Goal: Find specific page/section: Find specific page/section

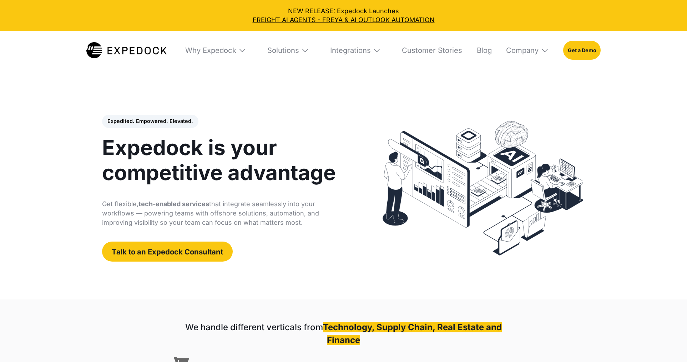
select select
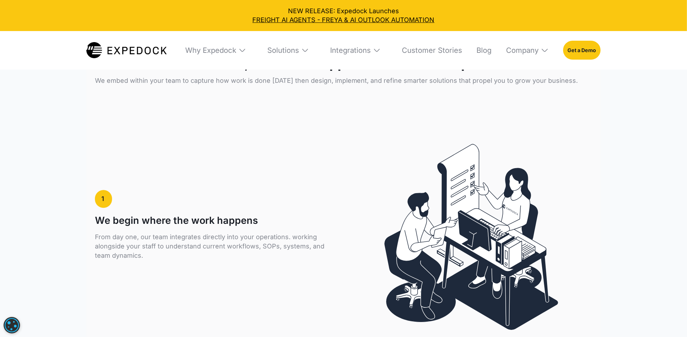
scroll to position [1387, 0]
click at [281, 49] on div "Solutions" at bounding box center [283, 50] width 32 height 9
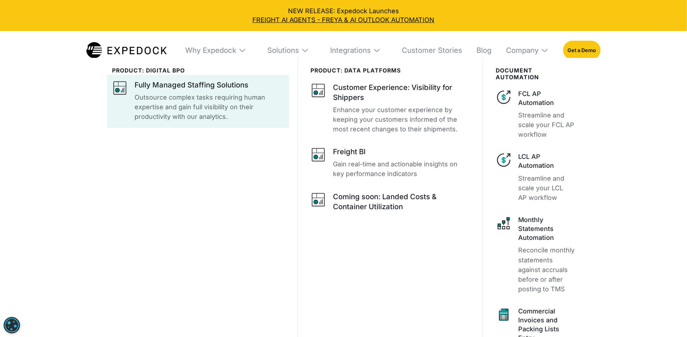
click at [202, 109] on p "Outsource complex tasks requiring human expertise and gain full visibility on t…" at bounding box center [210, 106] width 150 height 29
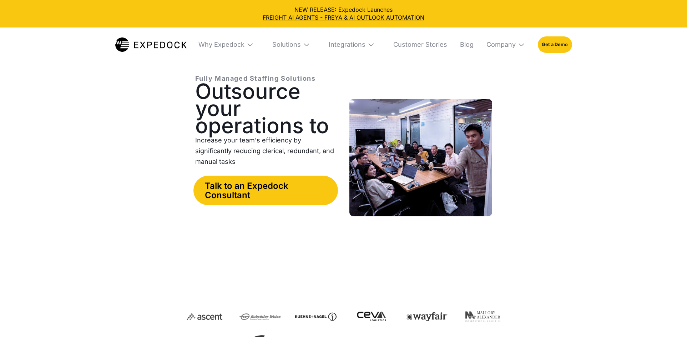
select select
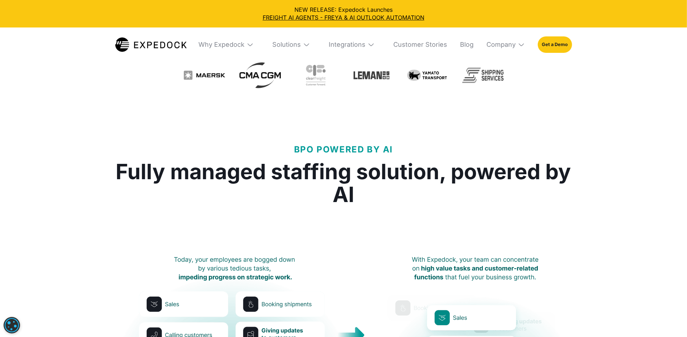
scroll to position [280, 0]
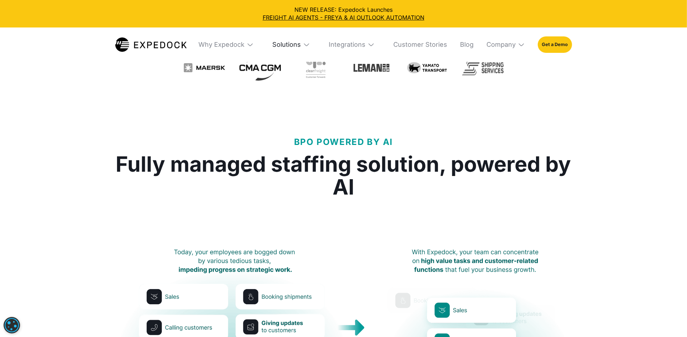
click at [282, 47] on div "Solutions" at bounding box center [286, 45] width 29 height 8
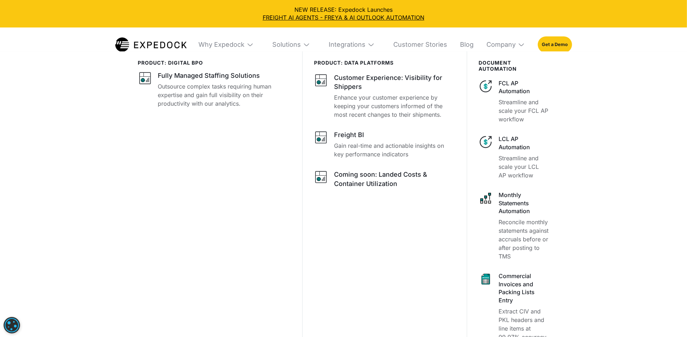
click at [306, 38] on div "Solutions" at bounding box center [291, 44] width 49 height 34
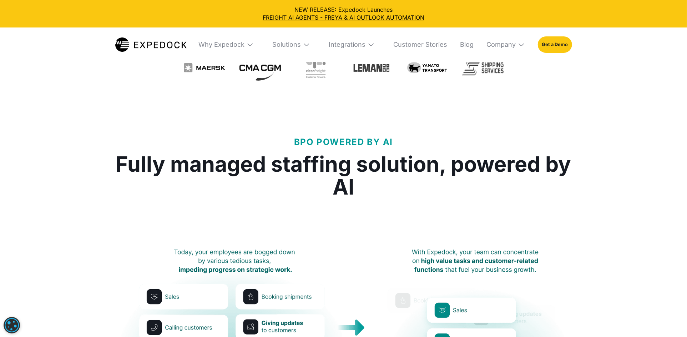
click at [154, 49] on img at bounding box center [150, 44] width 71 height 14
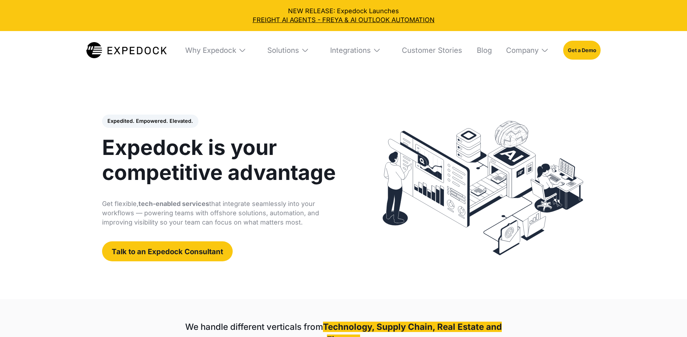
select select
click at [174, 161] on h1 "Expedock is your competitive advantage" at bounding box center [224, 160] width 245 height 50
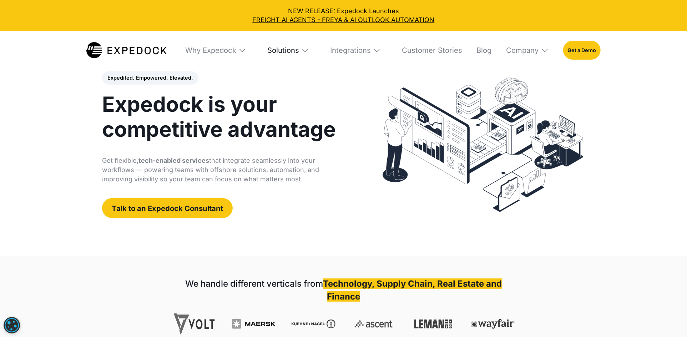
click at [288, 51] on div "Solutions" at bounding box center [283, 50] width 32 height 9
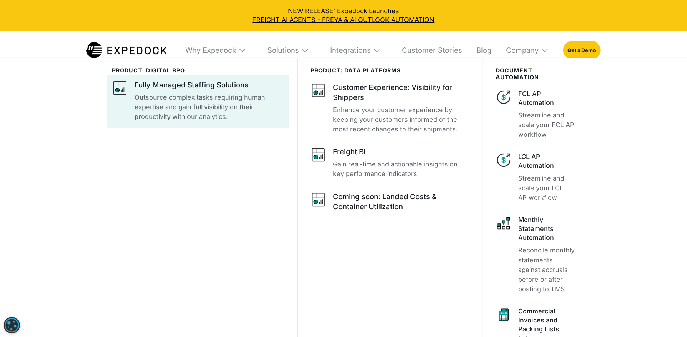
scroll to position [44, 0]
click at [161, 117] on p "Outsource complex tasks requiring human expertise and gain full visibility on t…" at bounding box center [210, 106] width 150 height 29
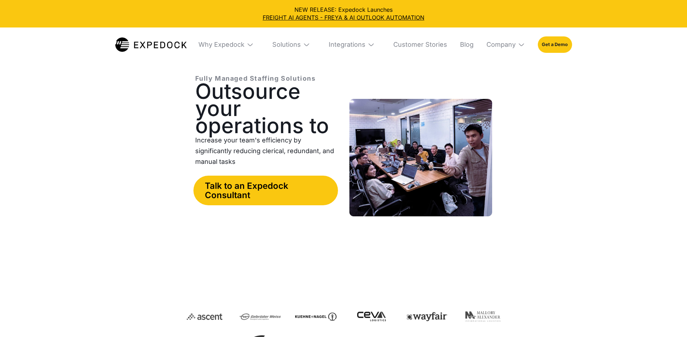
select select
click at [297, 49] on div "Solutions" at bounding box center [291, 44] width 49 height 34
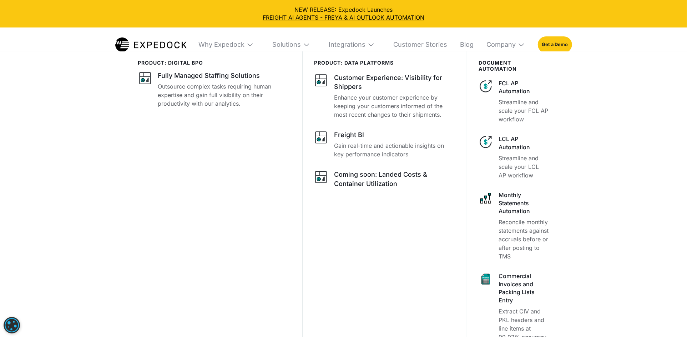
click at [300, 40] on div "Solutions" at bounding box center [291, 44] width 49 height 34
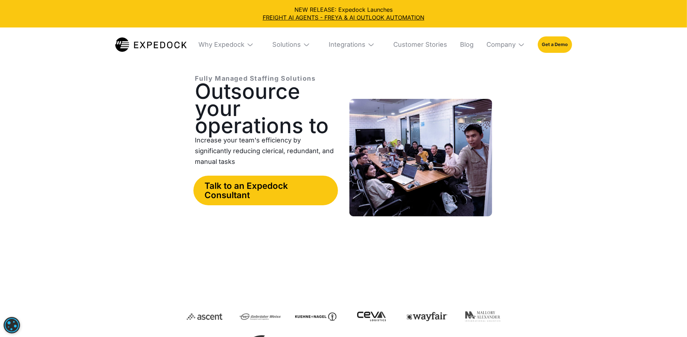
click at [159, 41] on img at bounding box center [150, 44] width 71 height 14
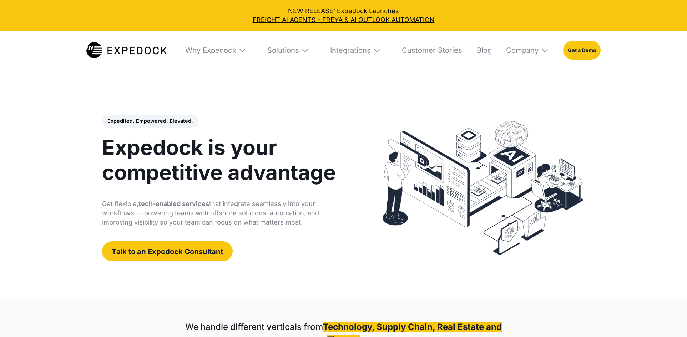
select select
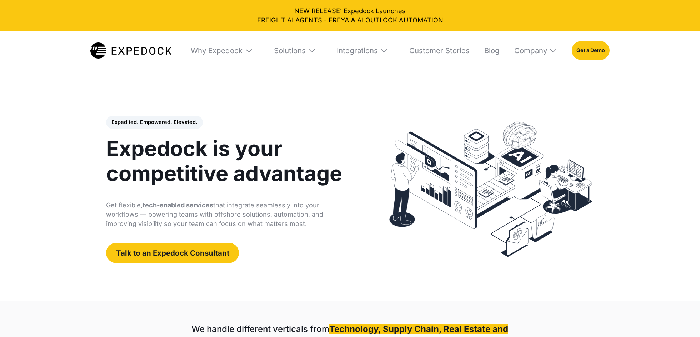
select select
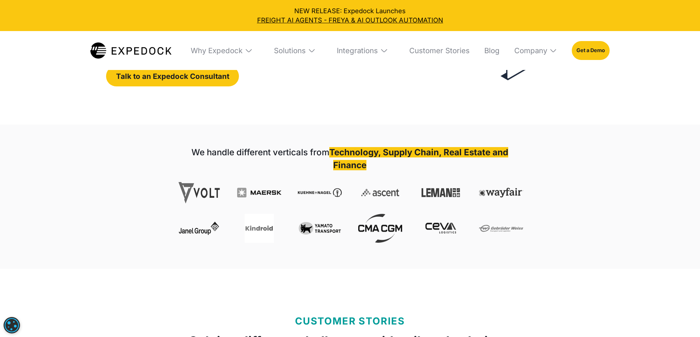
scroll to position [177, 0]
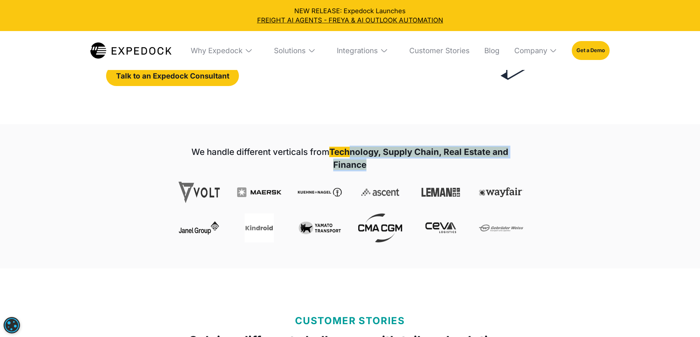
drag, startPoint x: 378, startPoint y: 167, endPoint x: 351, endPoint y: 154, distance: 30.5
click at [351, 154] on h1 "We handle different verticals from Technology, Supply Chain, Real Estate and Fi…" at bounding box center [350, 159] width 346 height 26
click at [287, 150] on strong "We handle different verticals from" at bounding box center [260, 152] width 138 height 10
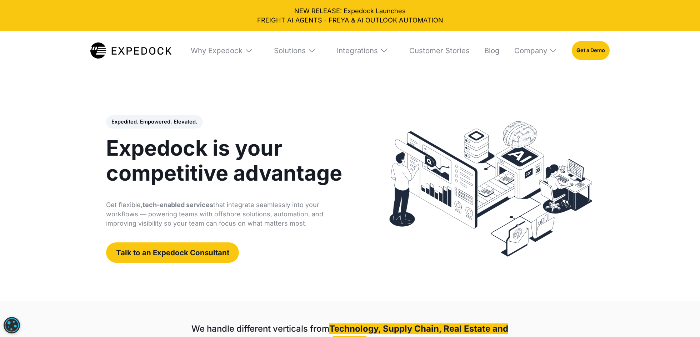
scroll to position [0, 0]
click at [175, 256] on link "Talk to an Expedock Consultant" at bounding box center [172, 253] width 133 height 20
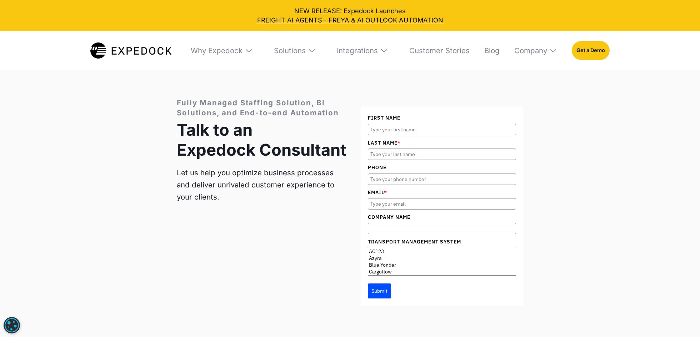
scroll to position [2983, 0]
click at [300, 49] on div "Solutions" at bounding box center [290, 50] width 32 height 9
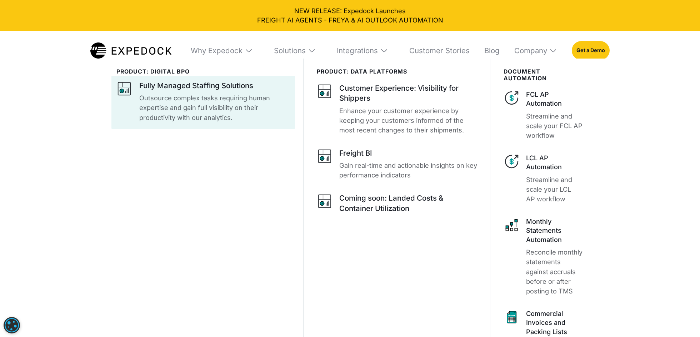
click at [148, 106] on p "Outsource complex tasks requiring human expertise and gain full visibility on t…" at bounding box center [214, 107] width 151 height 29
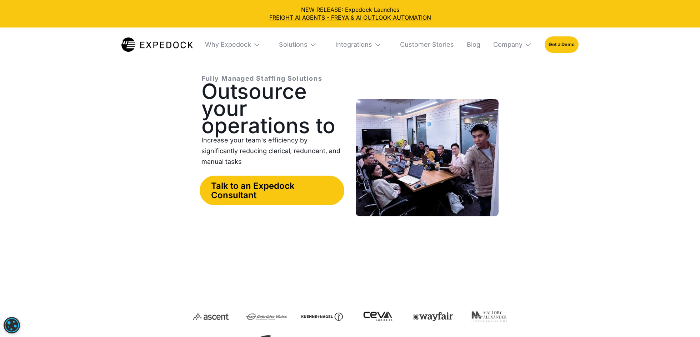
select select
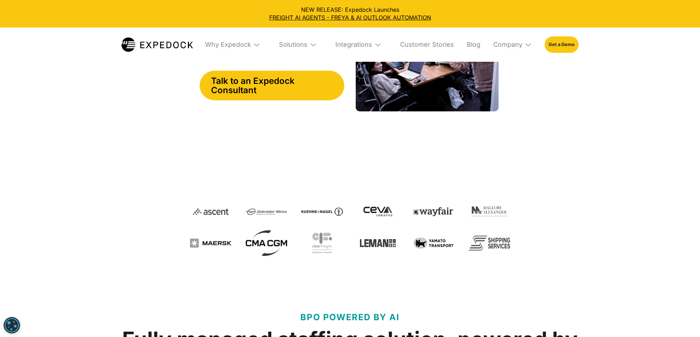
scroll to position [104, 0]
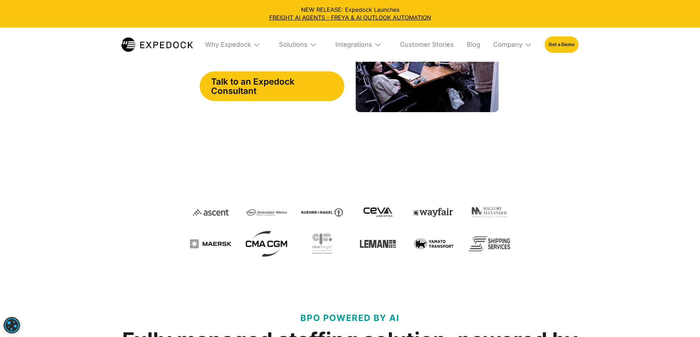
click at [182, 48] on img at bounding box center [156, 44] width 71 height 14
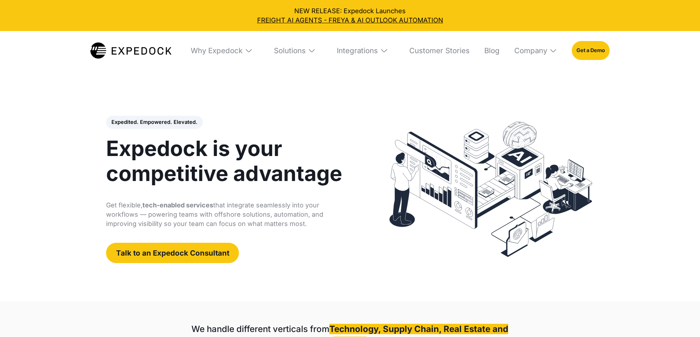
select select
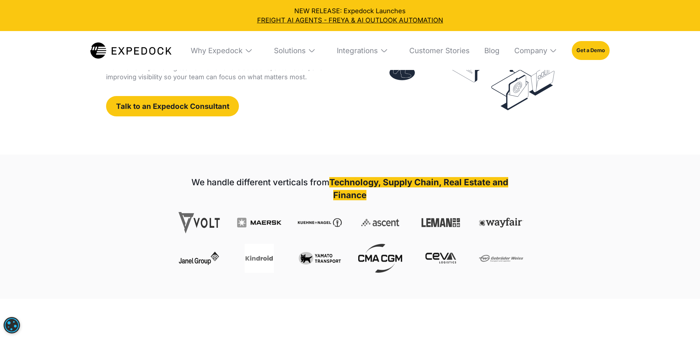
scroll to position [147, 0]
drag, startPoint x: 392, startPoint y: 185, endPoint x: 432, endPoint y: 183, distance: 39.7
click at [432, 183] on strong "Technology, Supply Chain, Real Estate and Finance" at bounding box center [418, 188] width 179 height 23
click at [438, 196] on h1 "We handle different verticals from Technology, Supply Chain, Real Estate and Fi…" at bounding box center [350, 189] width 346 height 26
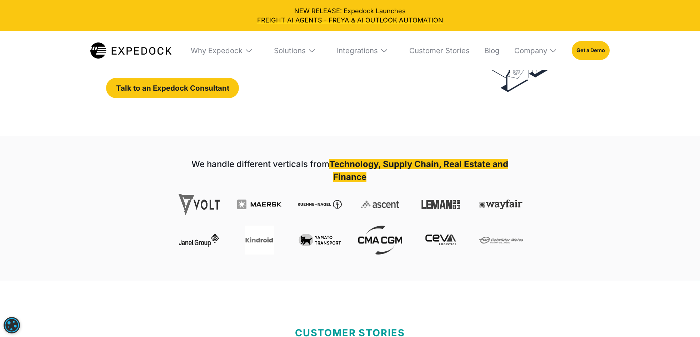
scroll to position [164, 0]
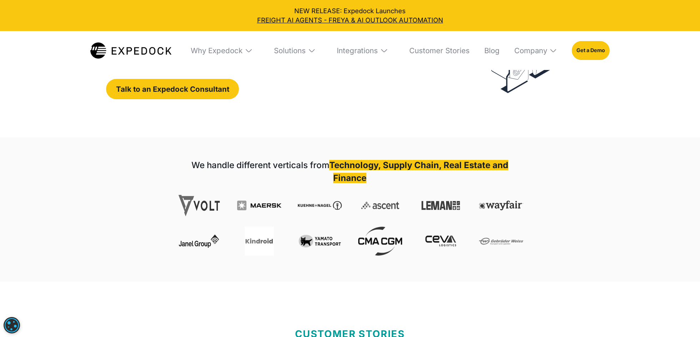
click at [356, 162] on strong "Technology, Supply Chain, Real Estate and Finance" at bounding box center [418, 171] width 179 height 23
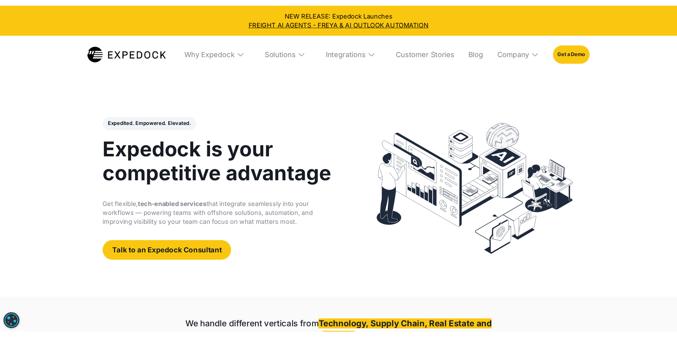
scroll to position [0, 0]
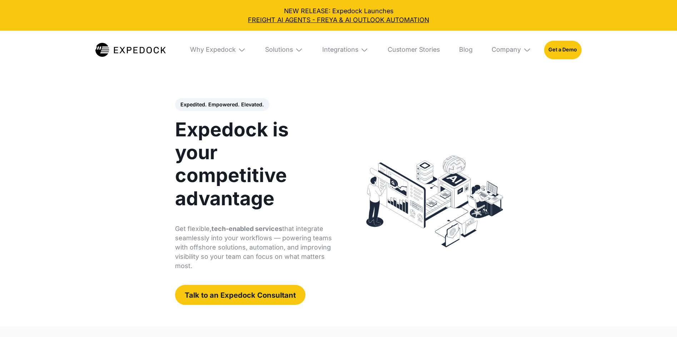
select select
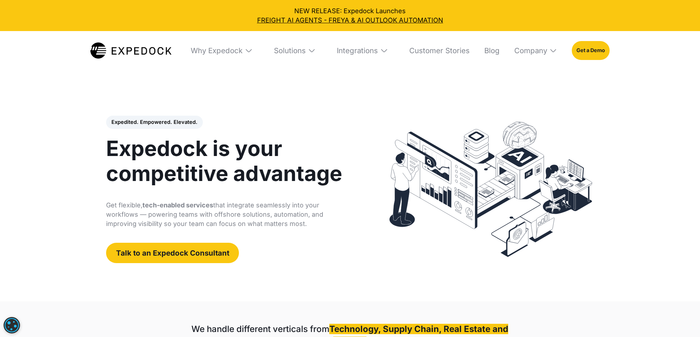
select select
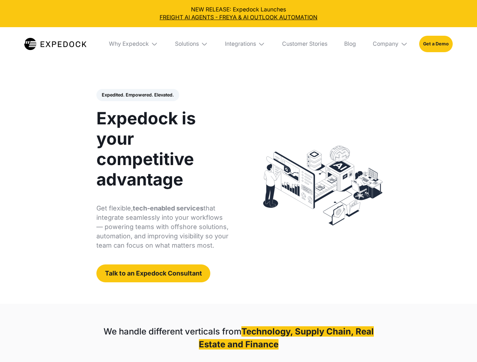
select select
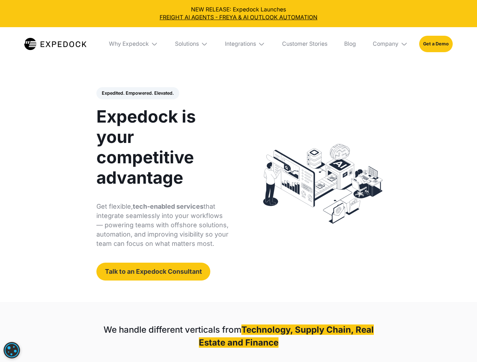
click at [127, 261] on div "Expedited. Empowered. Elevated. Automate Freight Document Extraction at 99.97% …" at bounding box center [163, 183] width 134 height 193
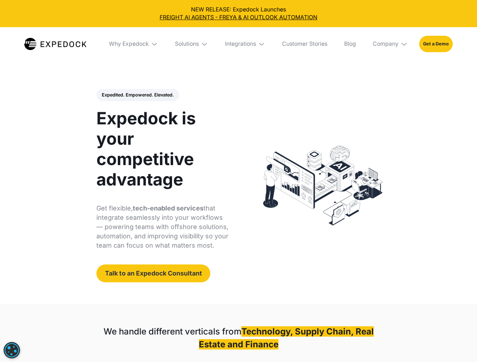
click at [125, 273] on link "Talk to an Expedock Consultant" at bounding box center [153, 272] width 114 height 17
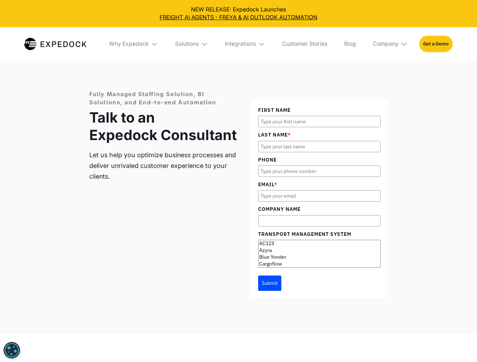
scroll to position [2343, 0]
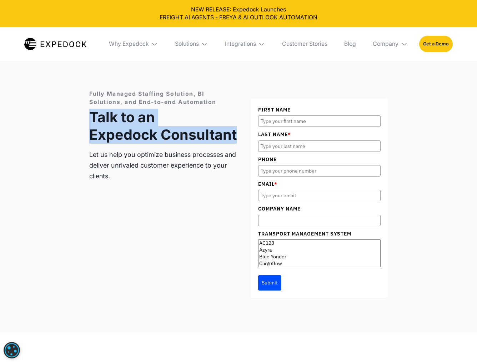
drag, startPoint x: 90, startPoint y: 115, endPoint x: 238, endPoint y: 132, distance: 148.8
click at [238, 132] on div "Fully Managed Staffing Solution, BI Solutions, and End-to-end Automation Talk t…" at bounding box center [238, 194] width 298 height 208
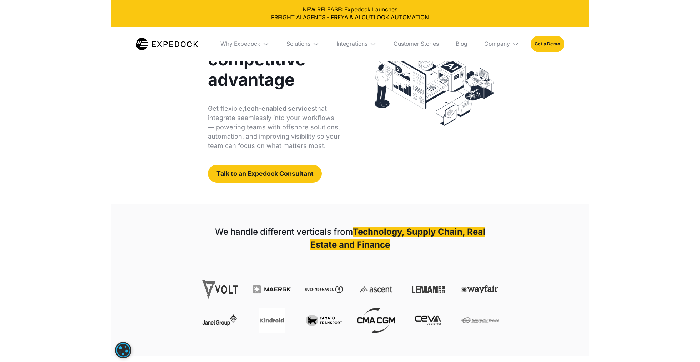
scroll to position [100, 0]
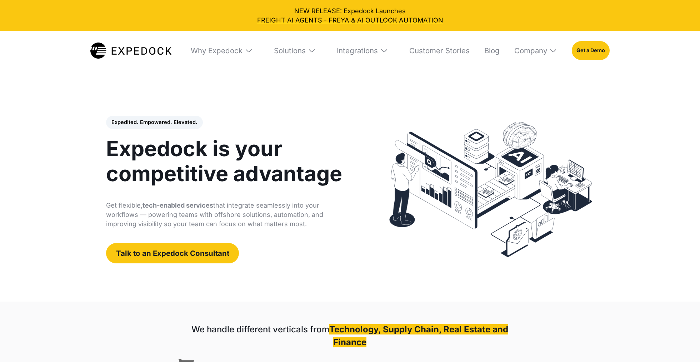
select select
